Goal: Information Seeking & Learning: Learn about a topic

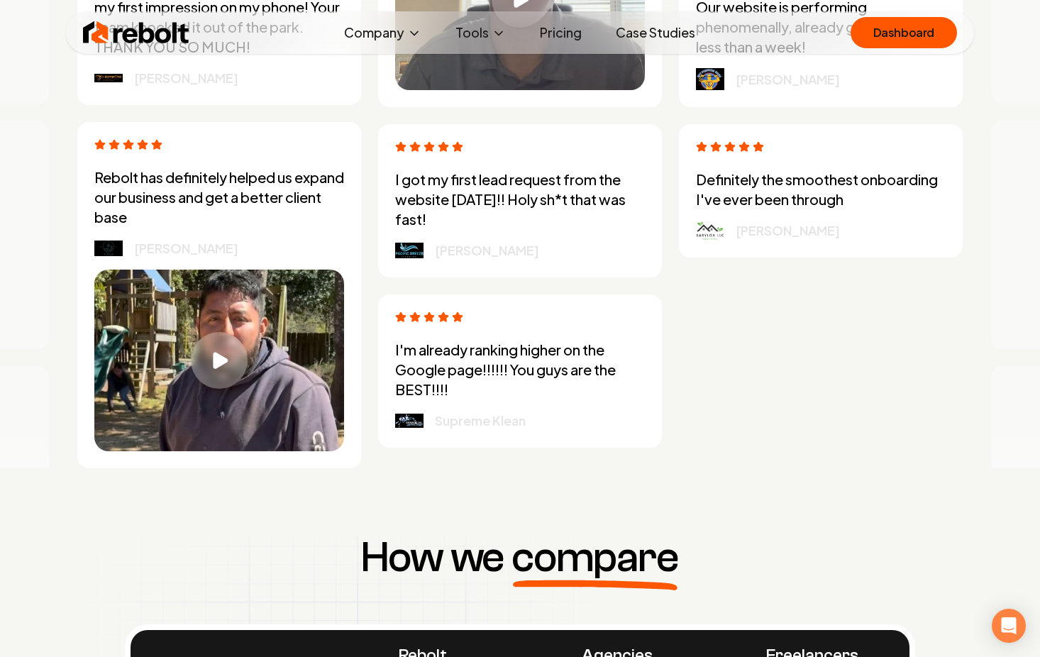
scroll to position [4036, 0]
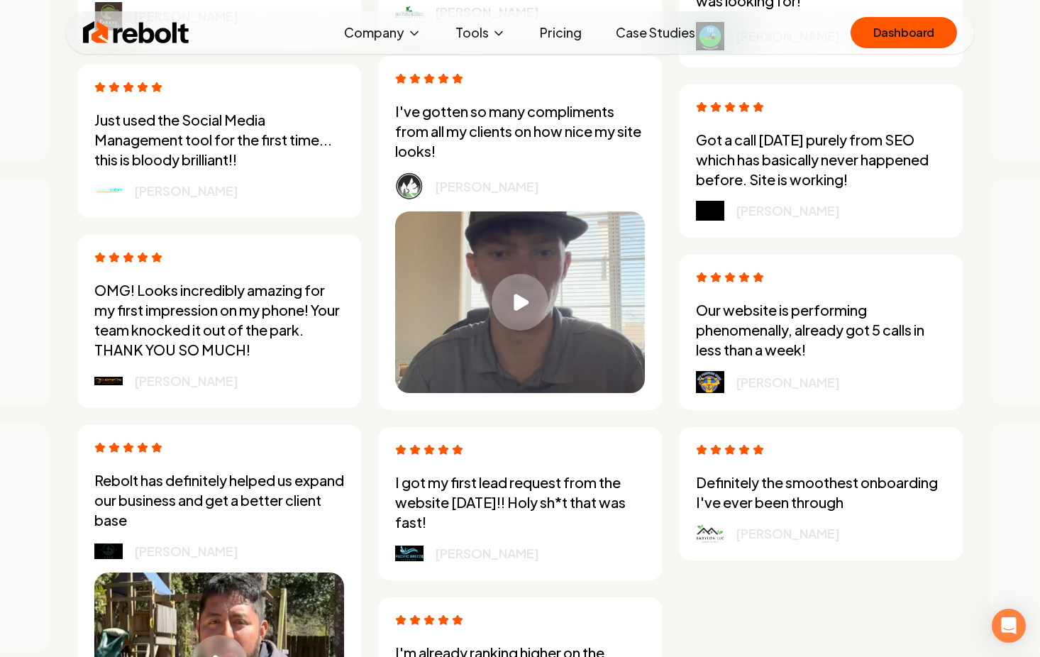
click at [635, 37] on link "Case Studies" at bounding box center [656, 32] width 102 height 28
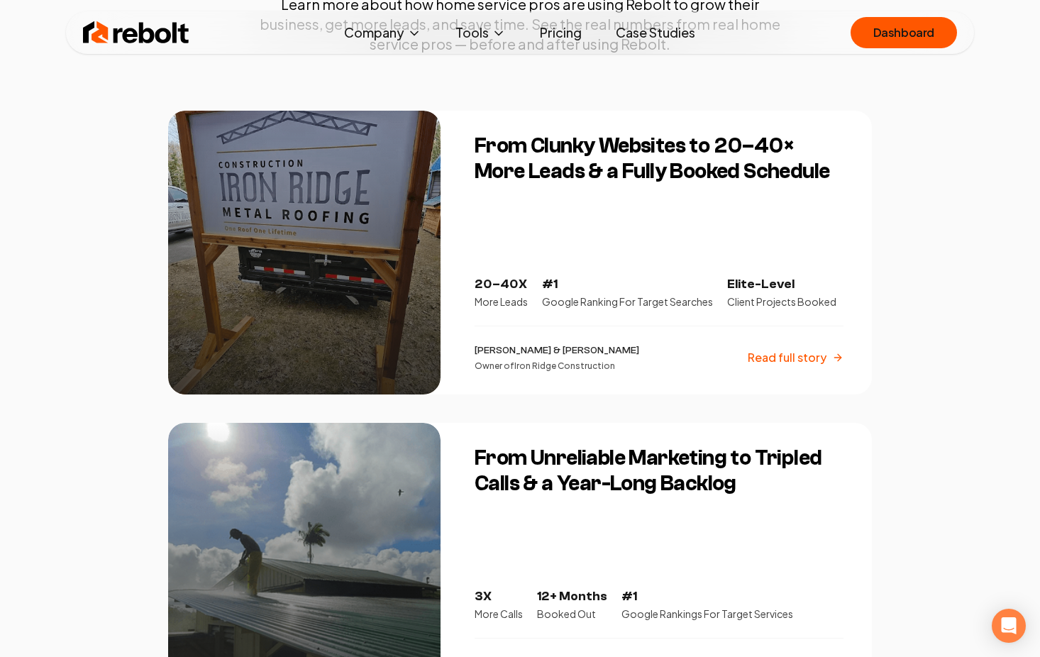
scroll to position [240, 0]
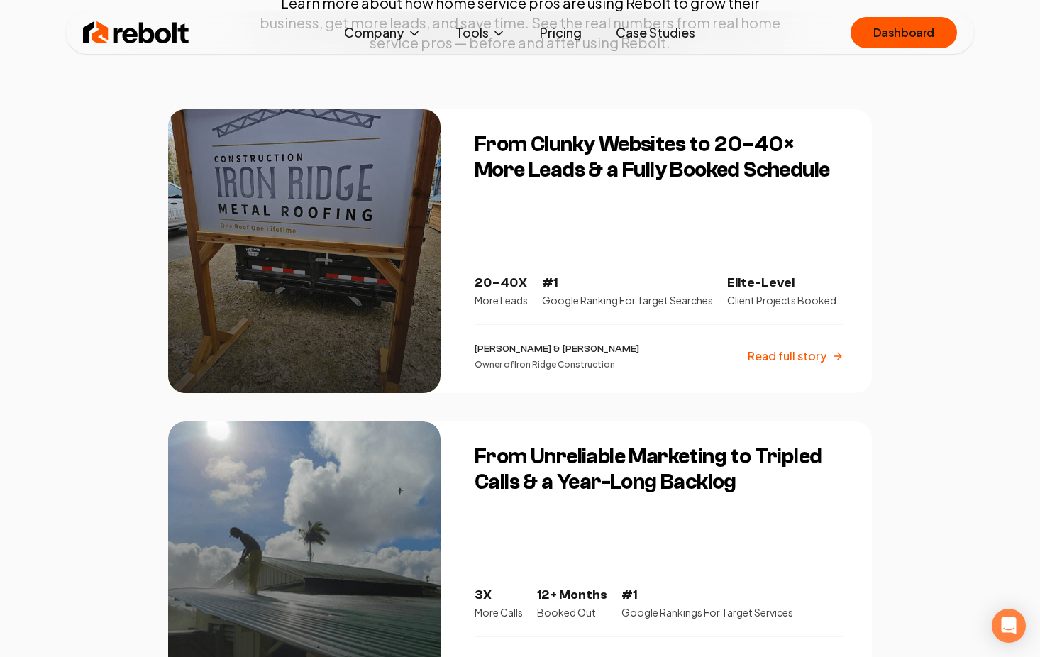
click at [775, 336] on div "20–40X More Leads #1 Google Ranking For Target Searches Elite-Level Client Proj…" at bounding box center [659, 321] width 369 height 97
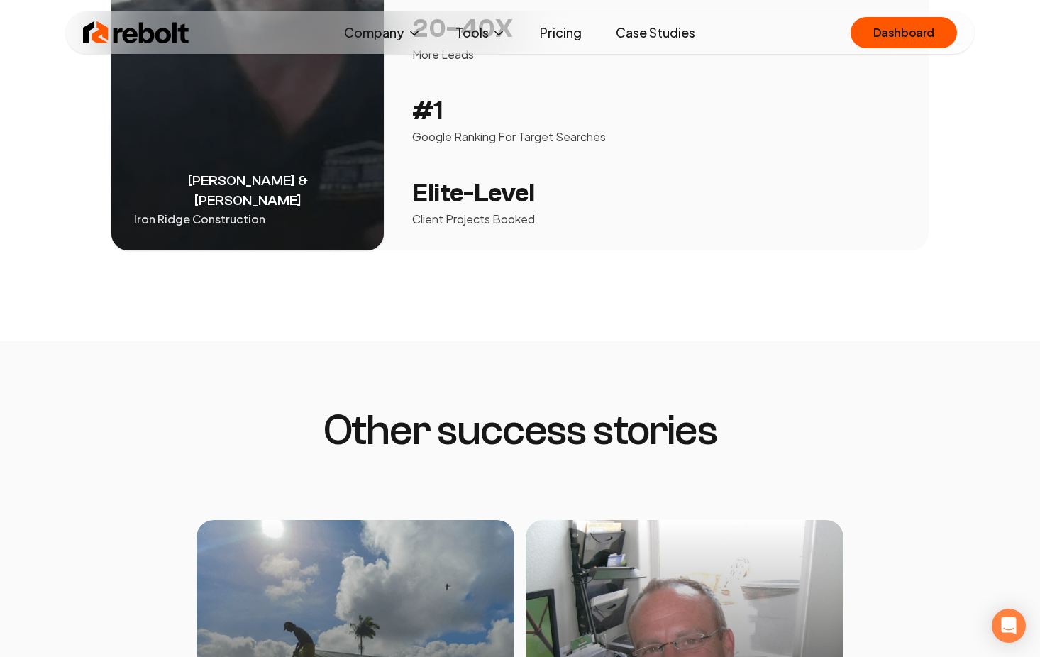
scroll to position [2911, 0]
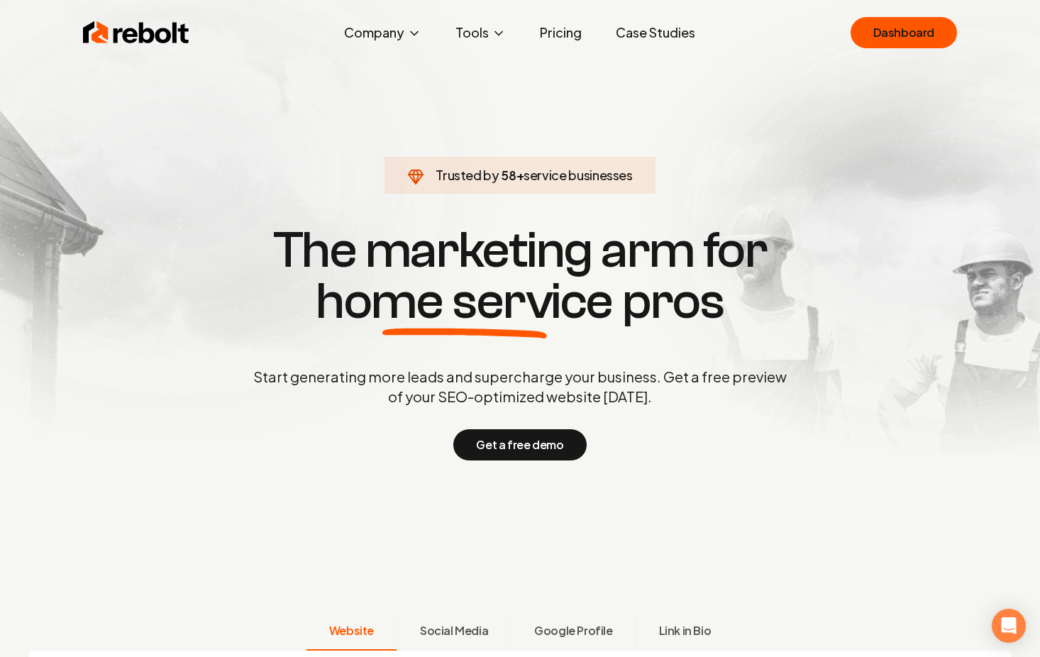
scroll to position [9, 0]
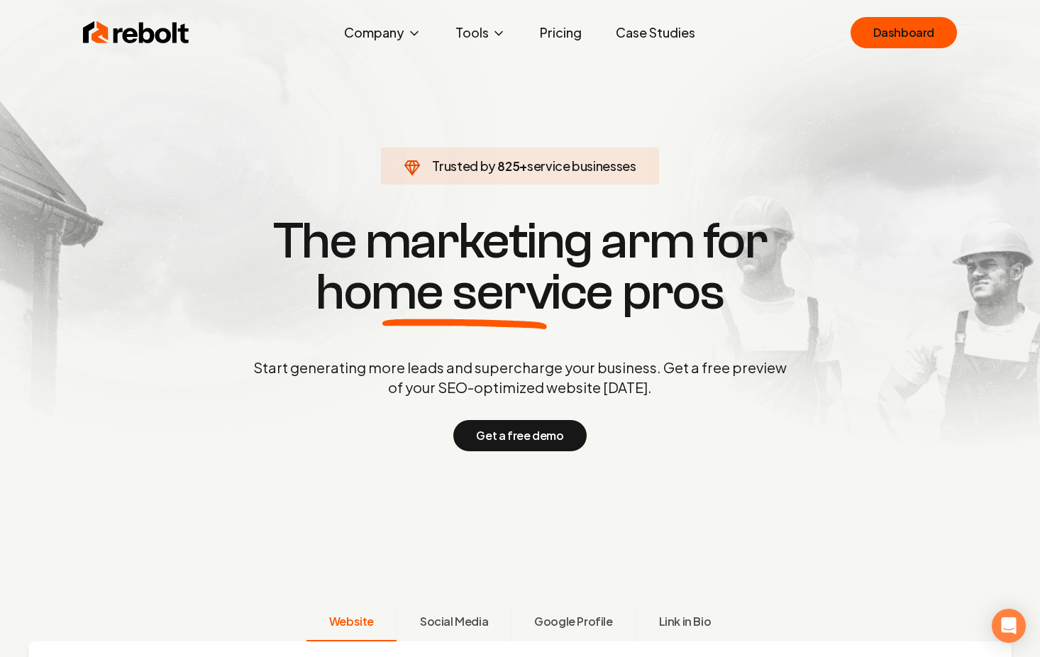
click at [657, 37] on link "Case Studies" at bounding box center [656, 32] width 102 height 28
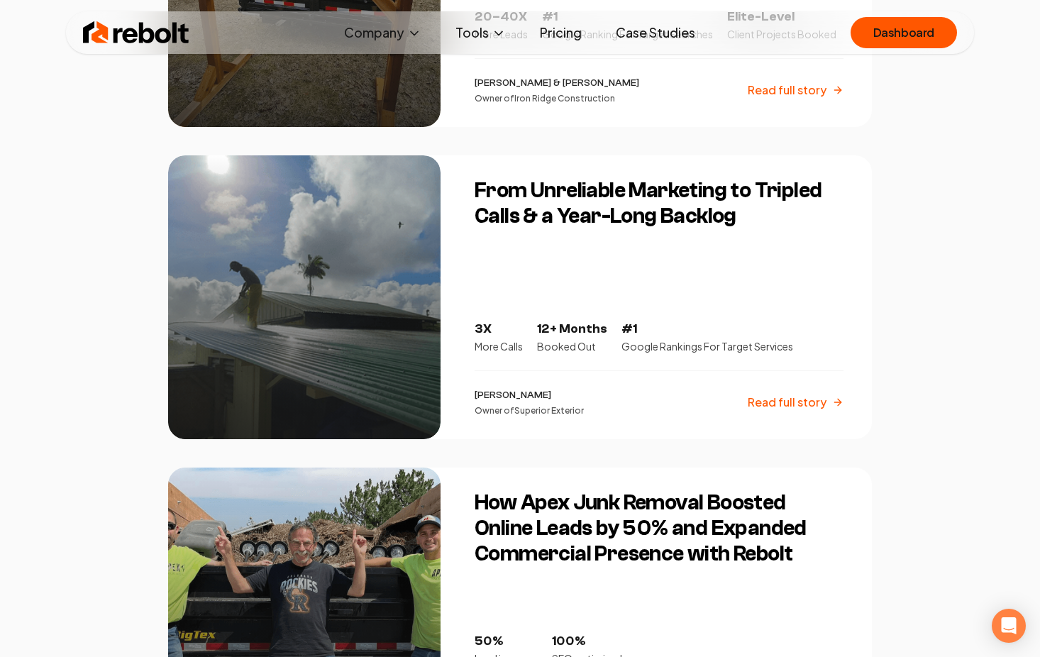
scroll to position [717, 0]
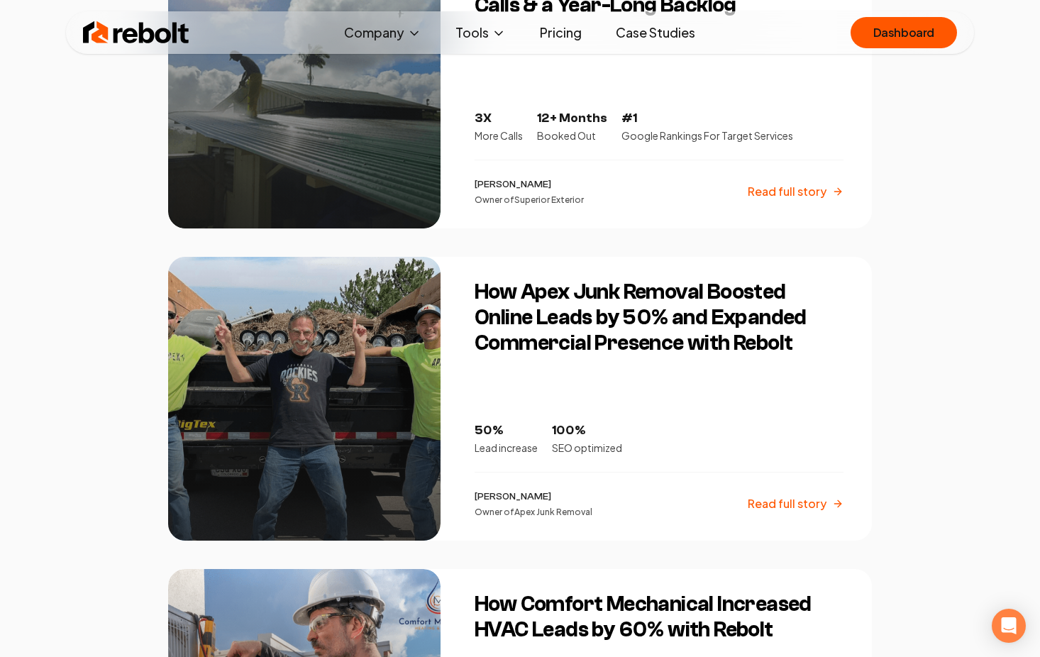
click at [302, 361] on div at bounding box center [304, 399] width 272 height 284
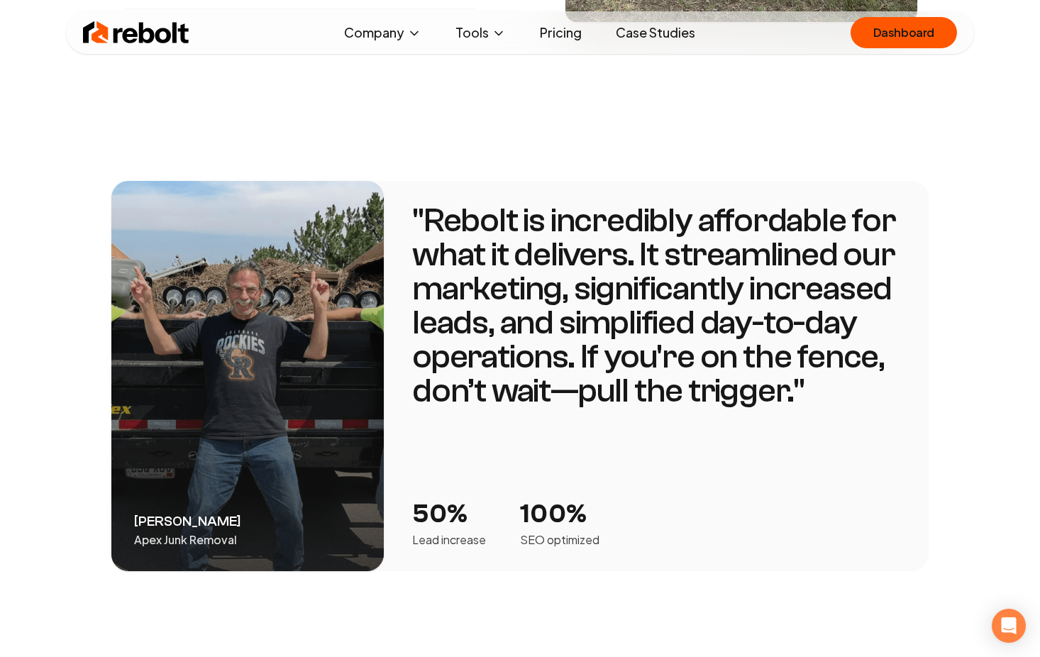
scroll to position [2466, 0]
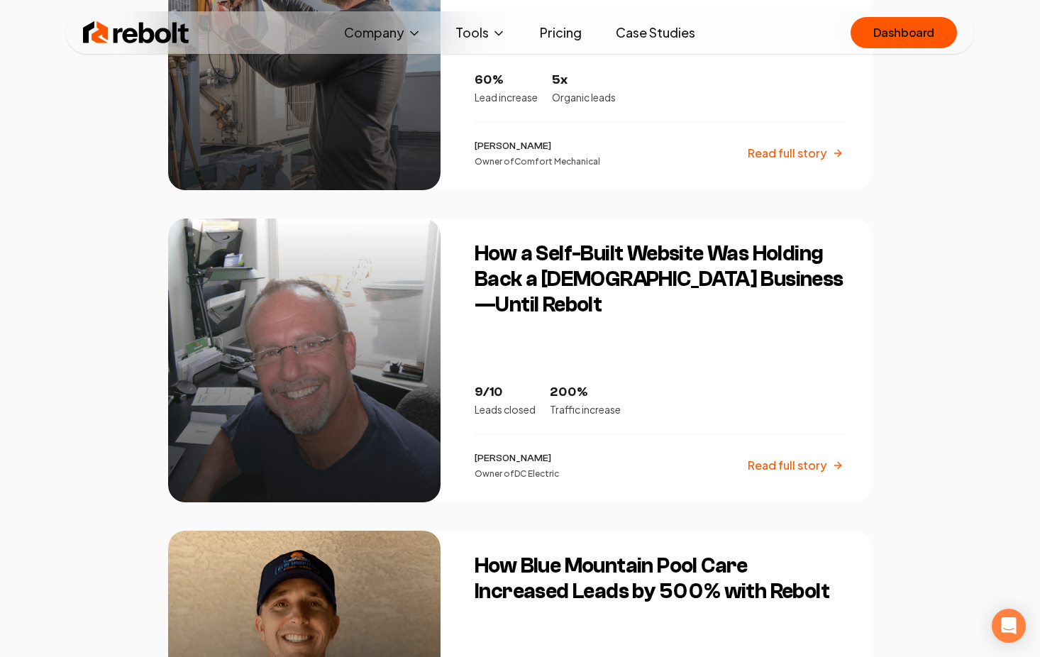
scroll to position [1406, 0]
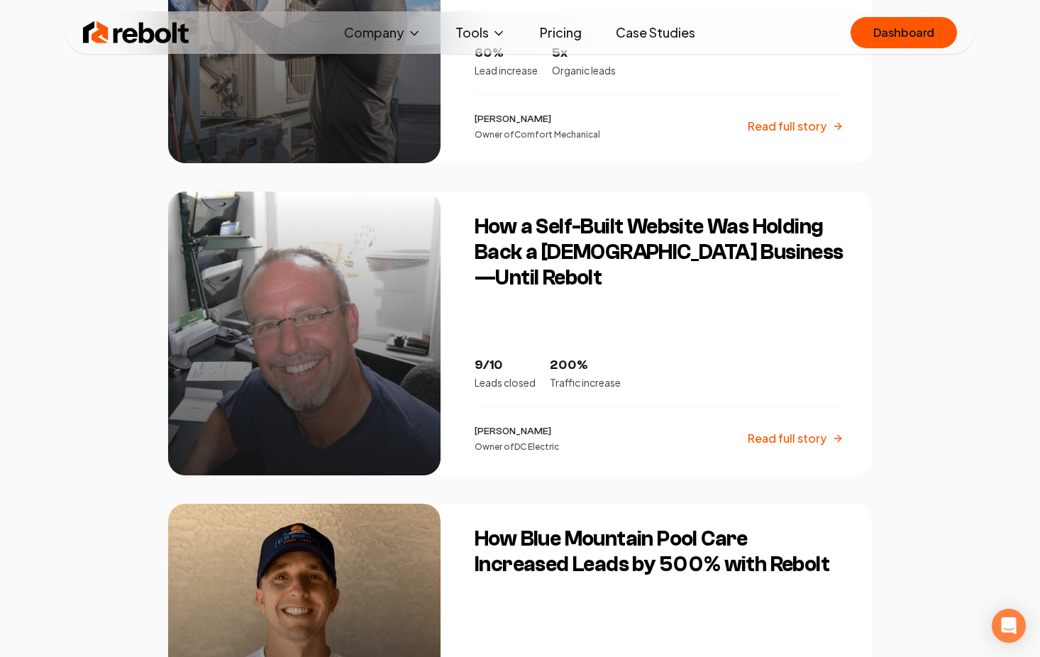
click at [635, 253] on h3 "How a Self-Built Website Was Holding Back a [DEMOGRAPHIC_DATA] Business—Until R…" at bounding box center [659, 252] width 369 height 77
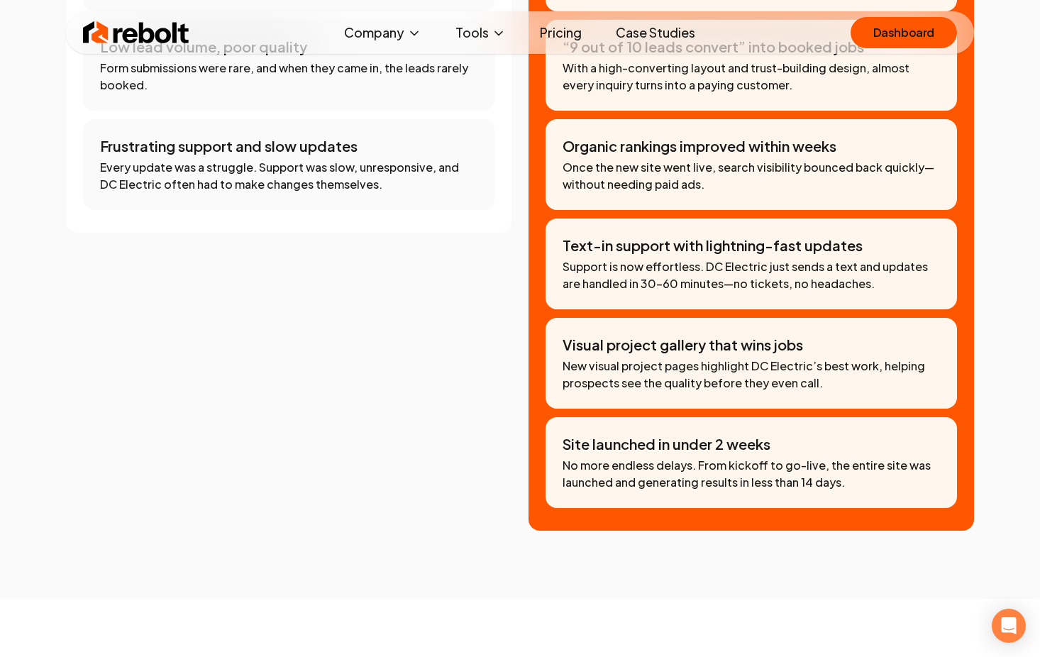
scroll to position [1650, 0]
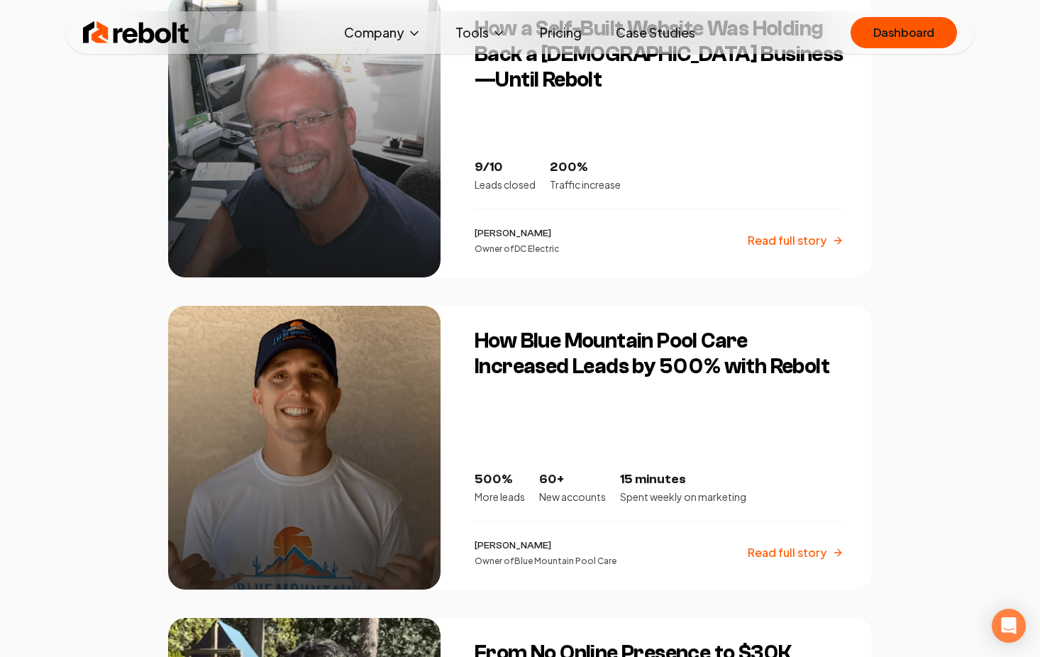
scroll to position [1877, 0]
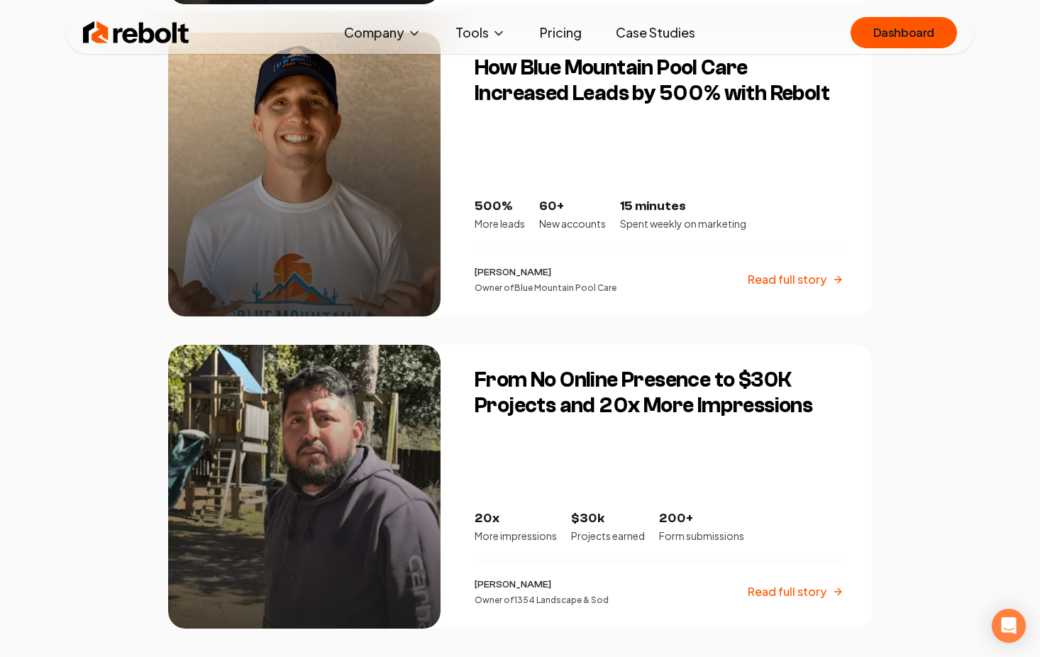
click at [385, 266] on div at bounding box center [304, 175] width 272 height 284
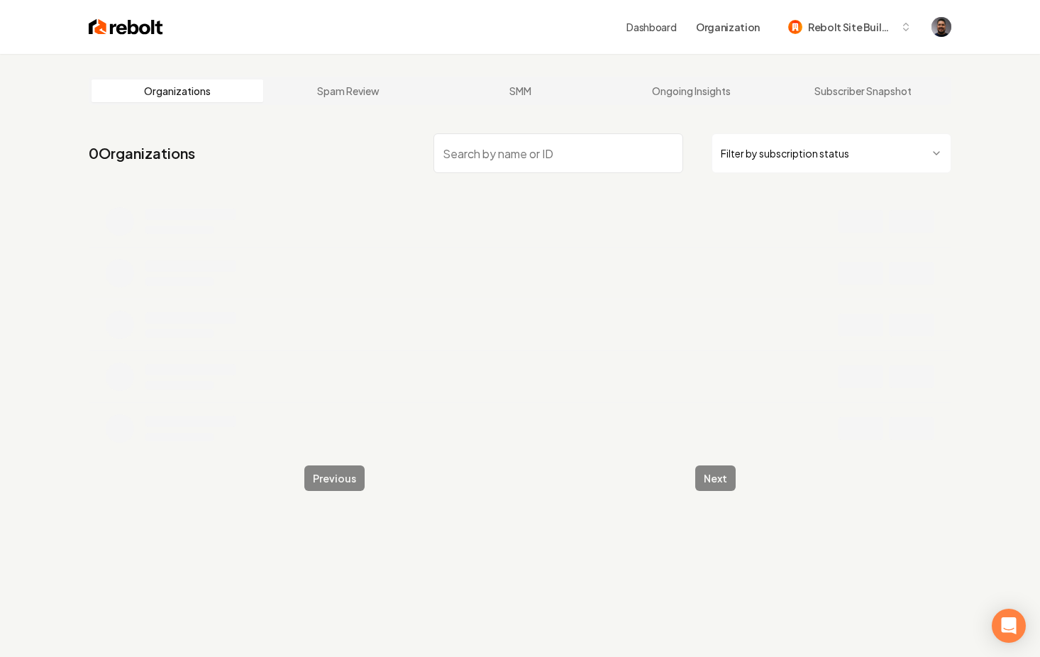
click at [513, 150] on input "search" at bounding box center [559, 153] width 250 height 40
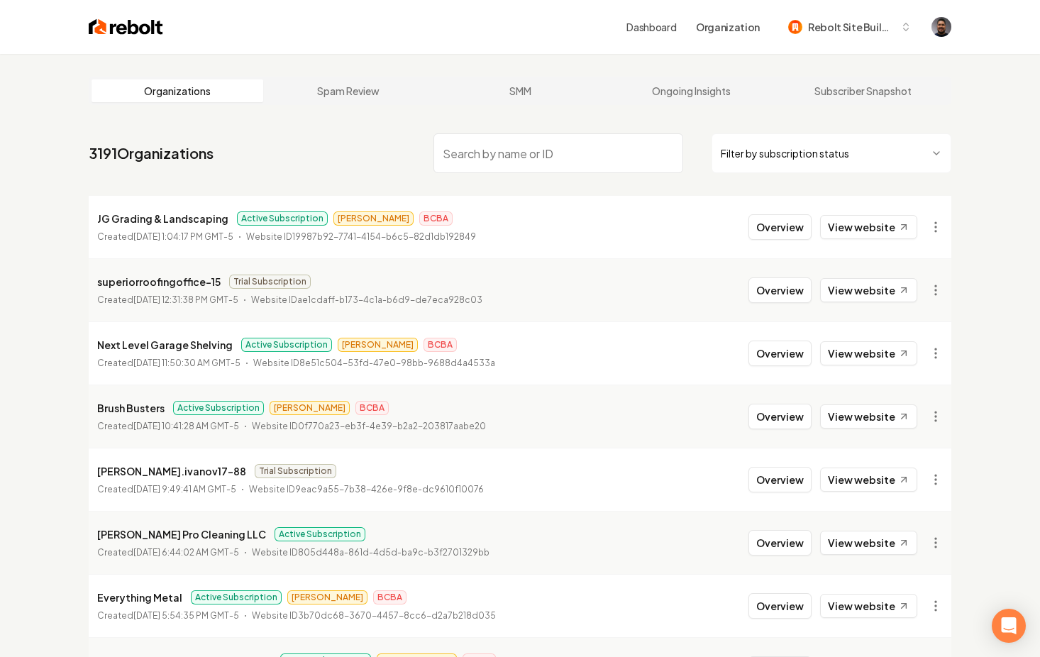
click at [514, 158] on input "search" at bounding box center [559, 153] width 250 height 40
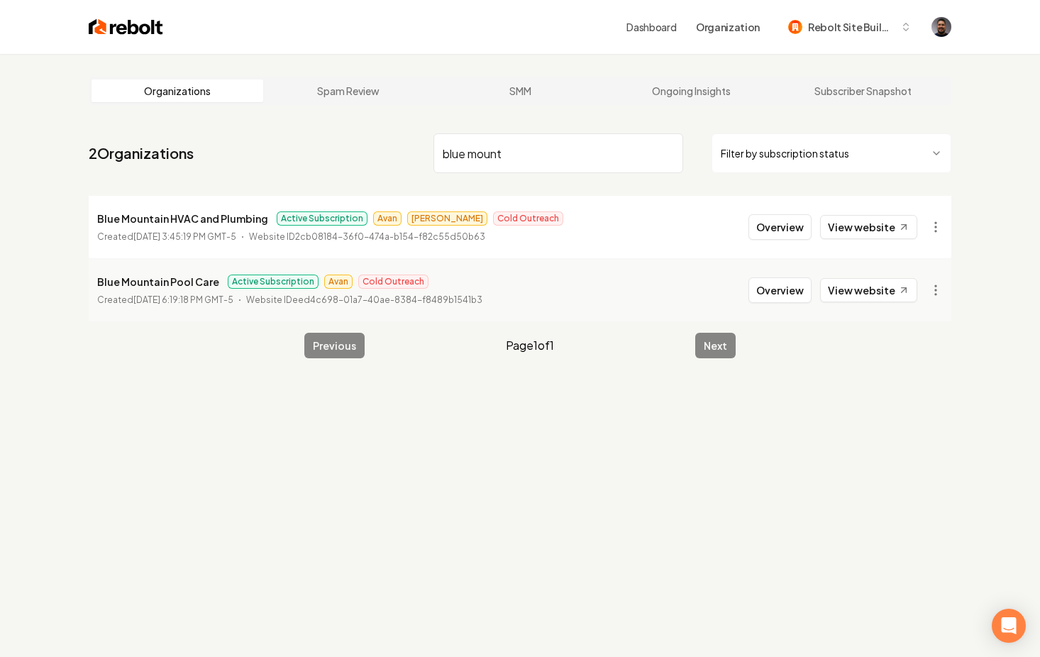
type input "blue mount"
click at [177, 289] on p "Blue Mountain Pool Care" at bounding box center [158, 281] width 122 height 17
click at [165, 286] on p "Blue Mountain Pool Care" at bounding box center [158, 281] width 122 height 17
click at [797, 275] on li "Blue Mountain Pool Care Active Subscription Avan Cold Outreach Created March 17…" at bounding box center [520, 289] width 863 height 63
click at [795, 283] on button "Overview" at bounding box center [780, 290] width 63 height 26
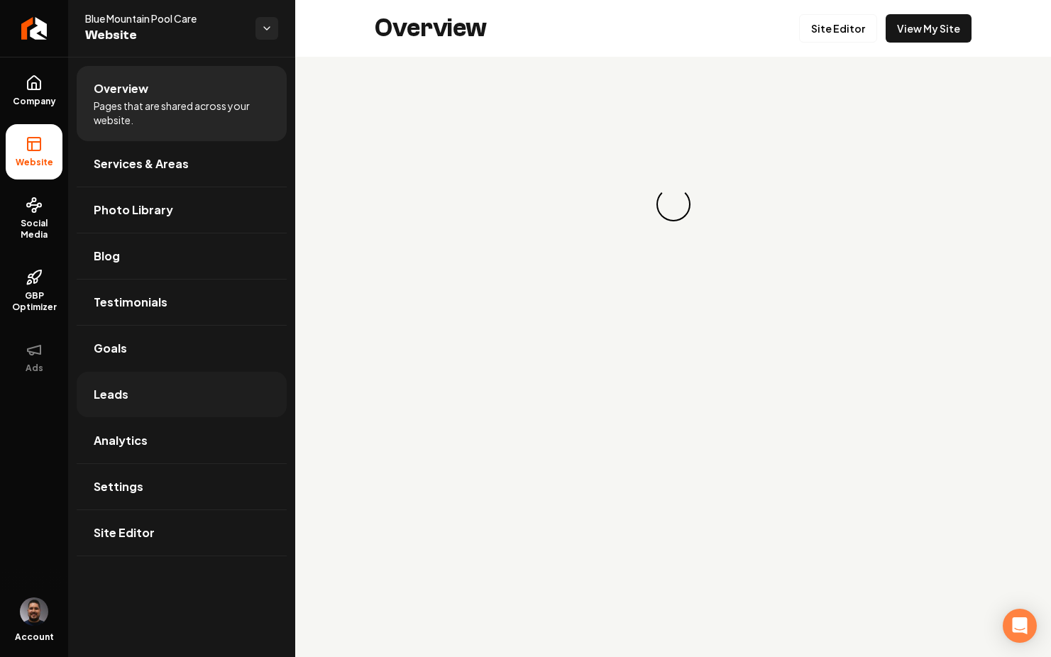
click at [155, 386] on link "Leads" at bounding box center [182, 394] width 210 height 45
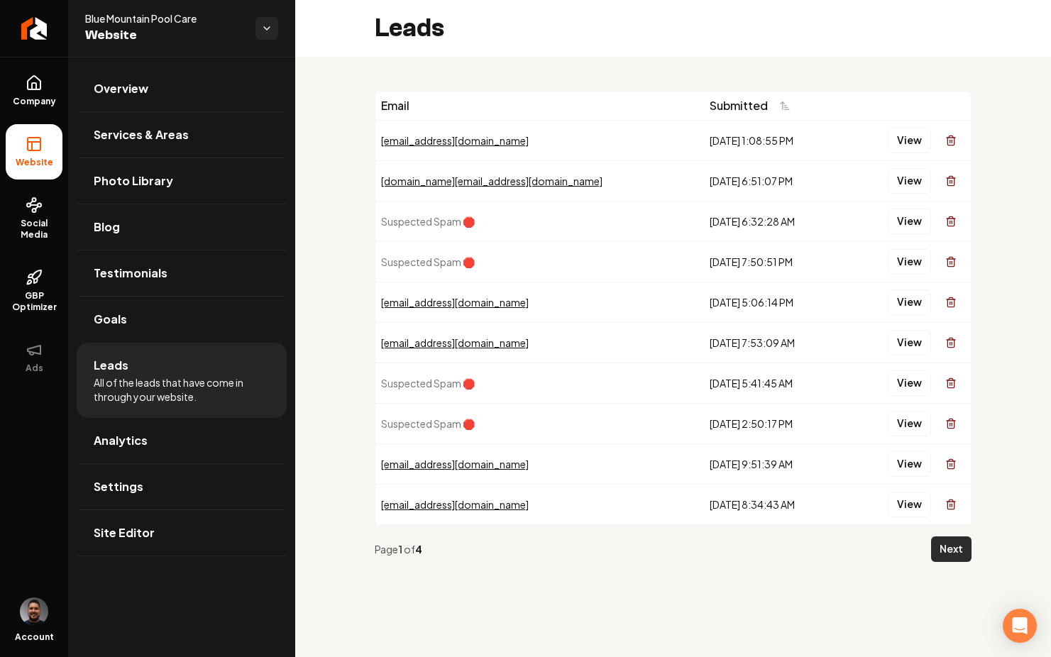
click at [961, 546] on button "Next" at bounding box center [951, 549] width 40 height 26
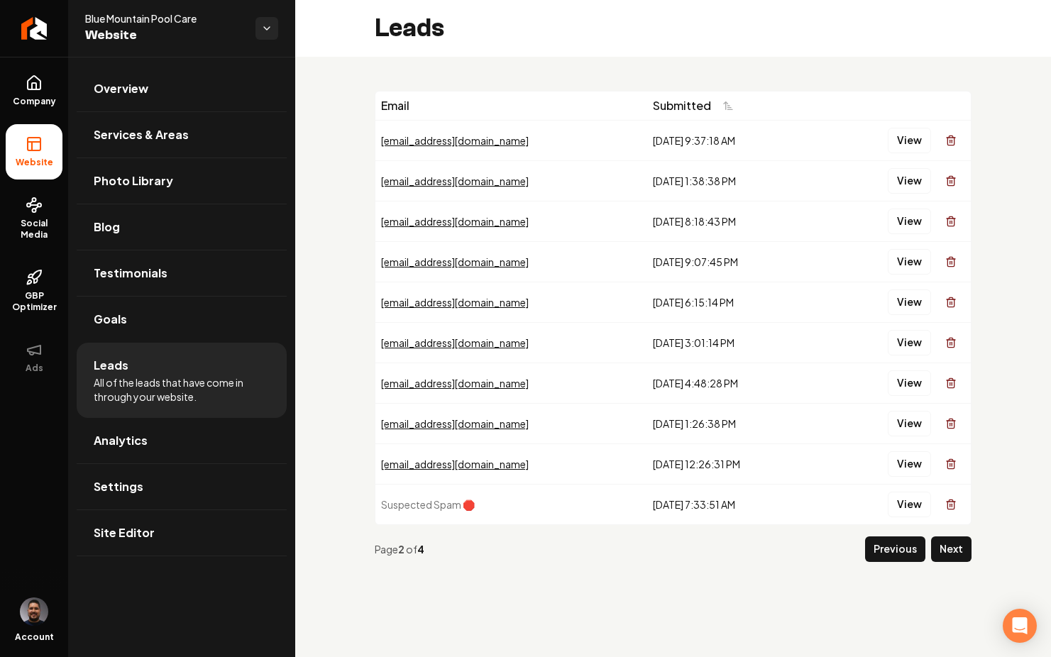
click at [961, 546] on button "Next" at bounding box center [951, 549] width 40 height 26
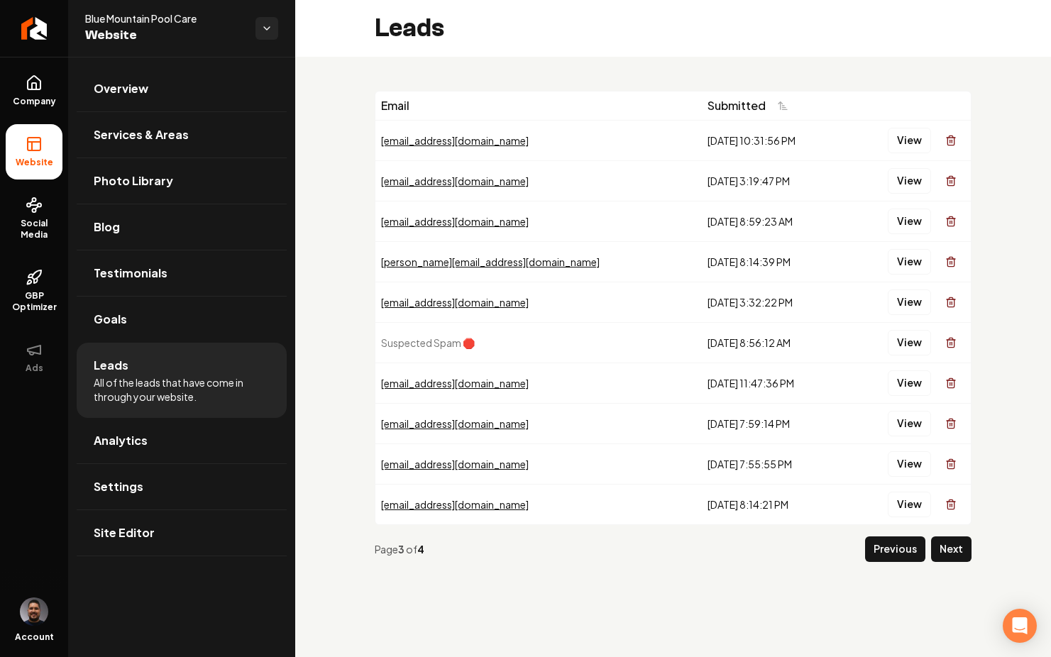
click at [961, 546] on button "Next" at bounding box center [951, 549] width 40 height 26
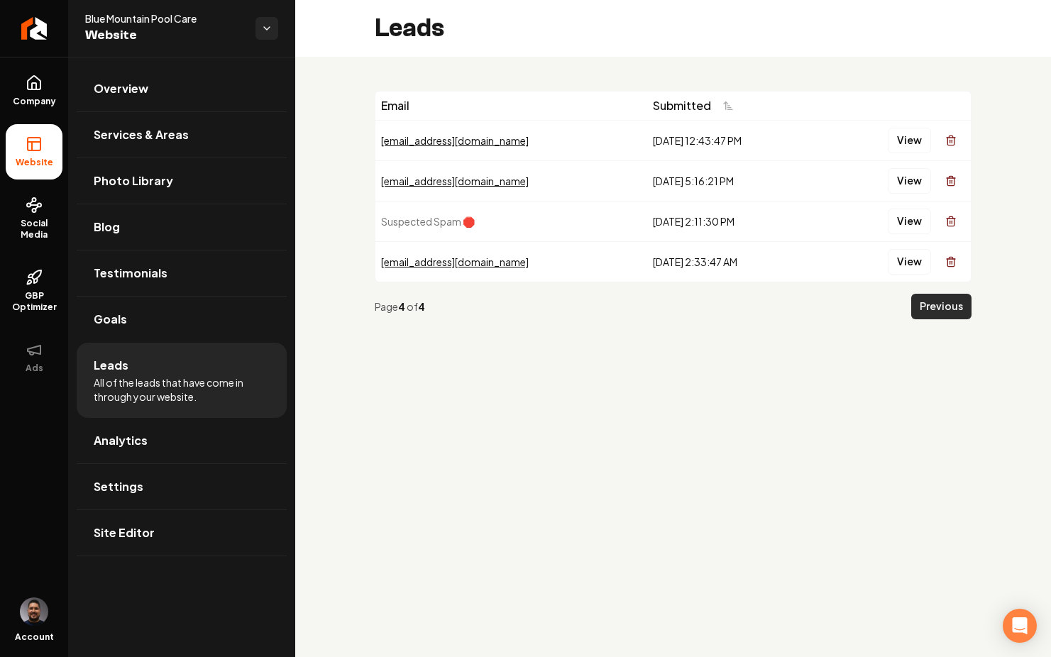
click at [932, 311] on button "Previous" at bounding box center [941, 307] width 60 height 26
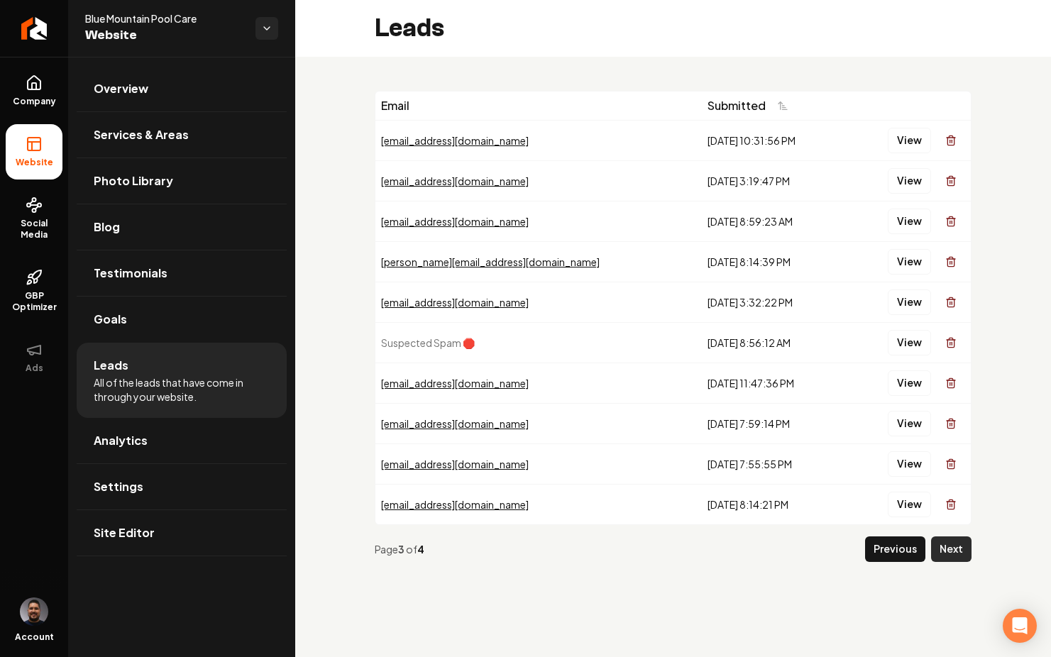
click at [947, 550] on button "Next" at bounding box center [951, 549] width 40 height 26
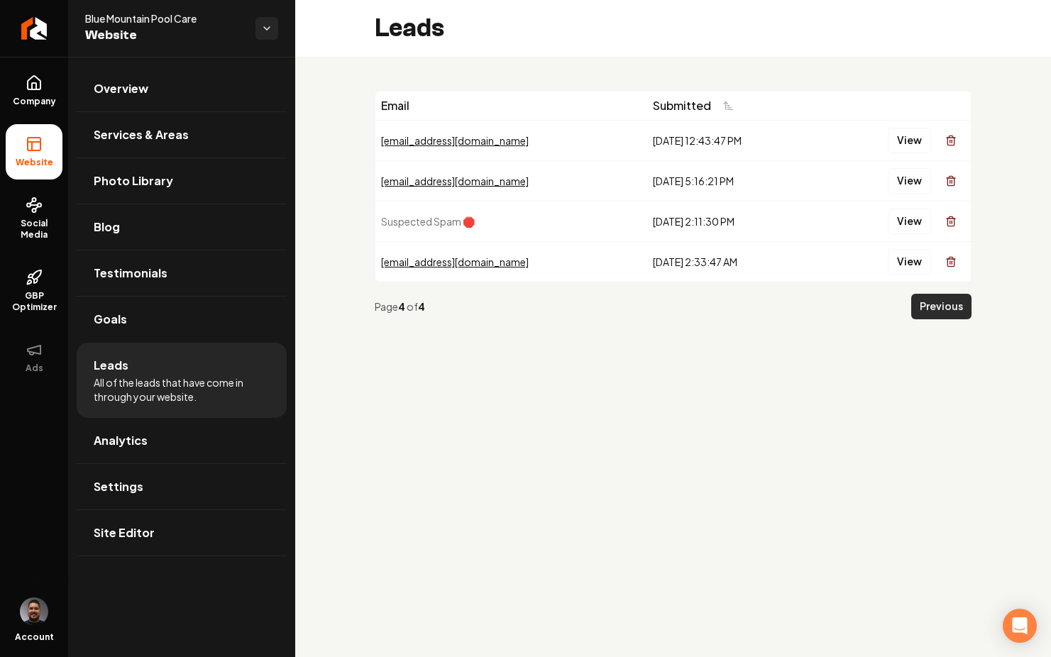
click at [940, 296] on button "Previous" at bounding box center [941, 307] width 60 height 26
